Goal: Transaction & Acquisition: Book appointment/travel/reservation

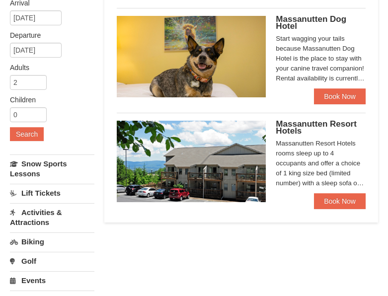
scroll to position [149, 0]
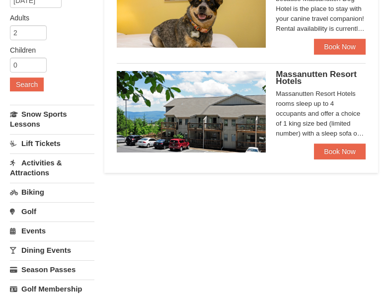
click at [255, 125] on img at bounding box center [191, 111] width 149 height 81
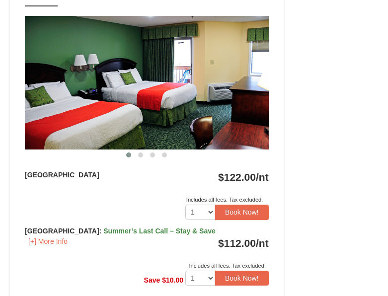
scroll to position [1292, 0]
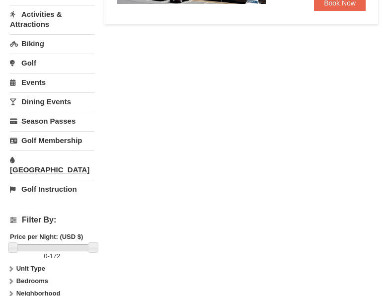
scroll to position [248, 0]
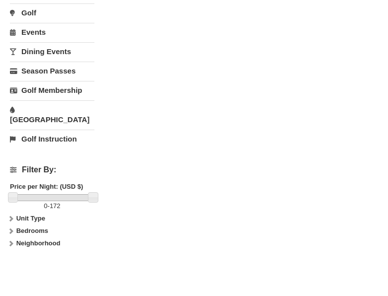
click at [53, 130] on link "Golf Instruction" at bounding box center [52, 139] width 84 height 18
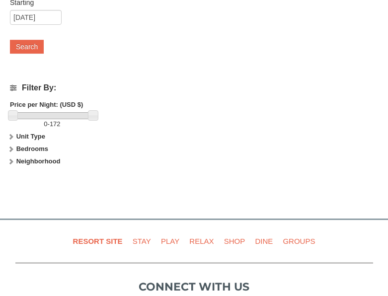
scroll to position [113, 0]
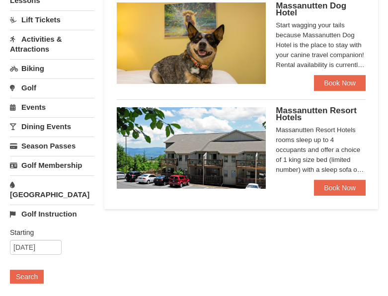
click at [50, 185] on link "[GEOGRAPHIC_DATA]" at bounding box center [52, 189] width 84 height 28
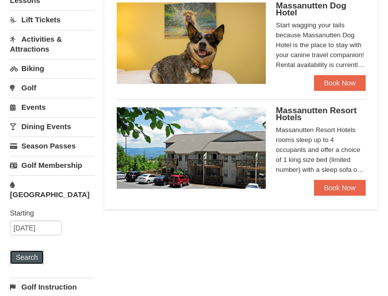
click at [31, 250] on button "Search" at bounding box center [27, 257] width 34 height 14
